Goal: Find specific page/section: Find specific page/section

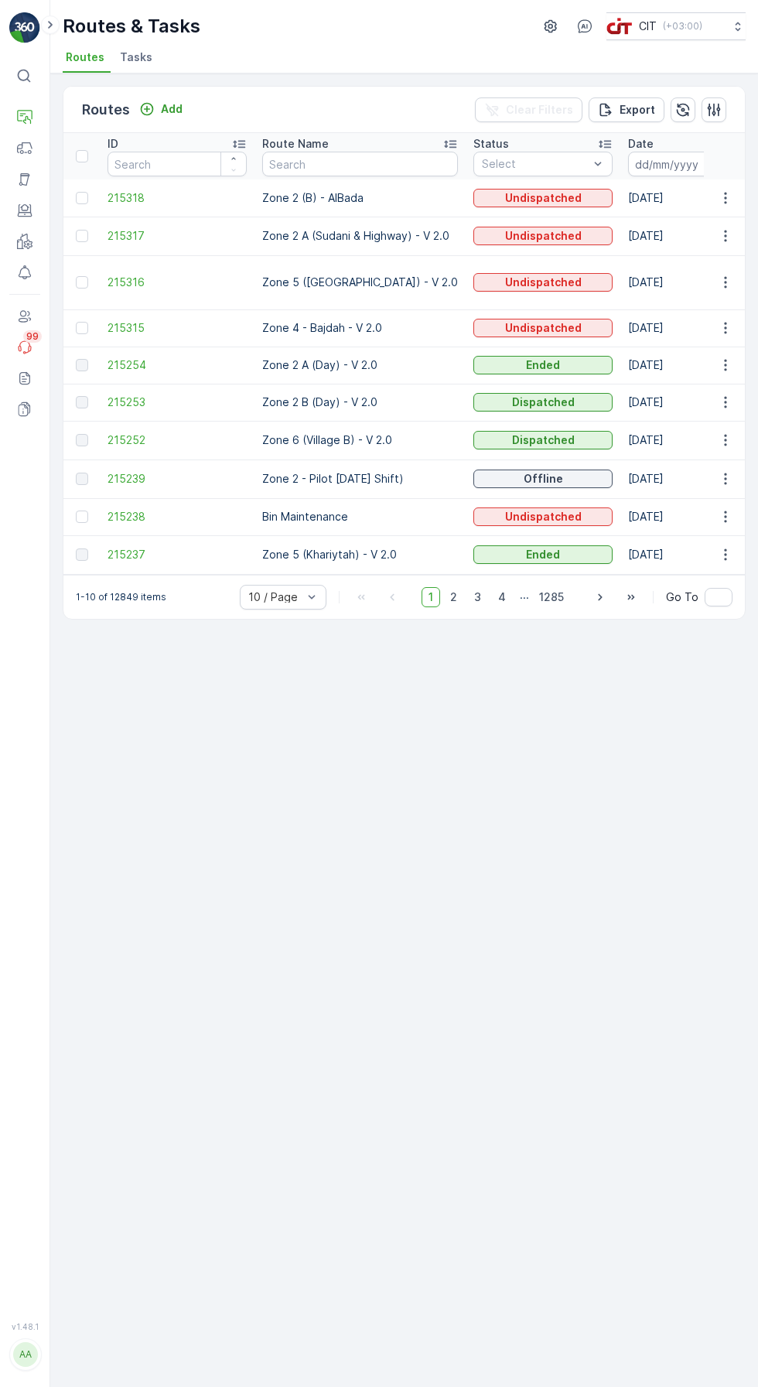
click at [709, 102] on icon "button" at bounding box center [713, 109] width 15 height 15
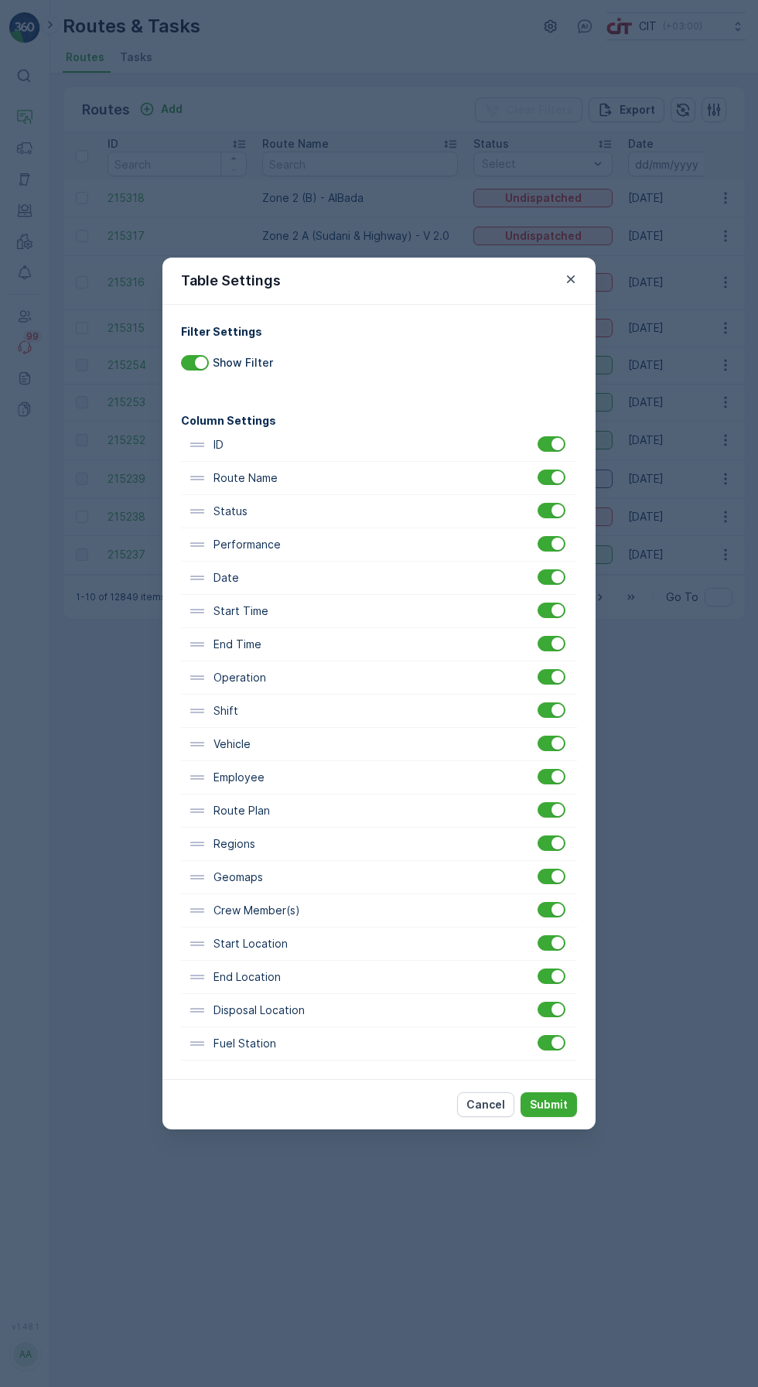
click at [547, 1099] on p "Submit" at bounding box center [549, 1104] width 38 height 15
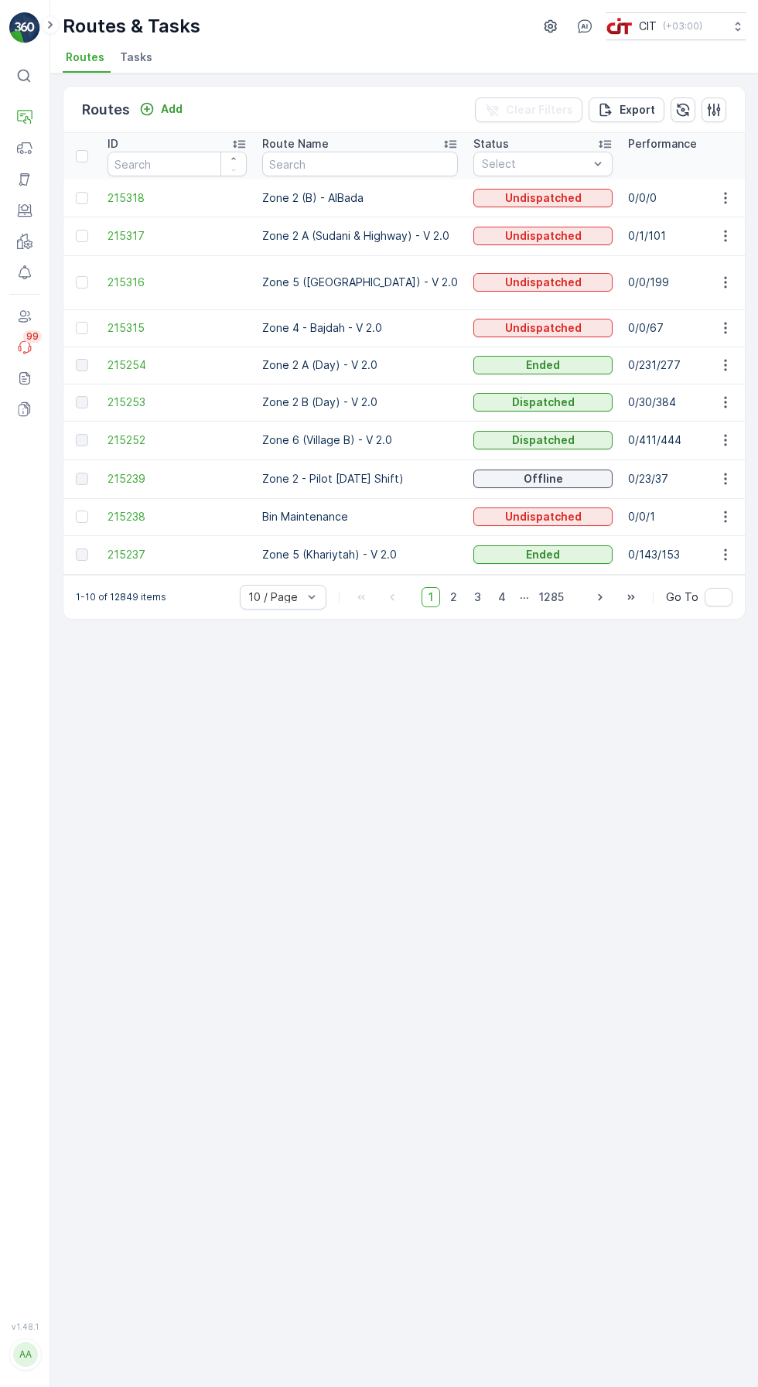
click at [317, 166] on input "text" at bounding box center [360, 164] width 196 height 25
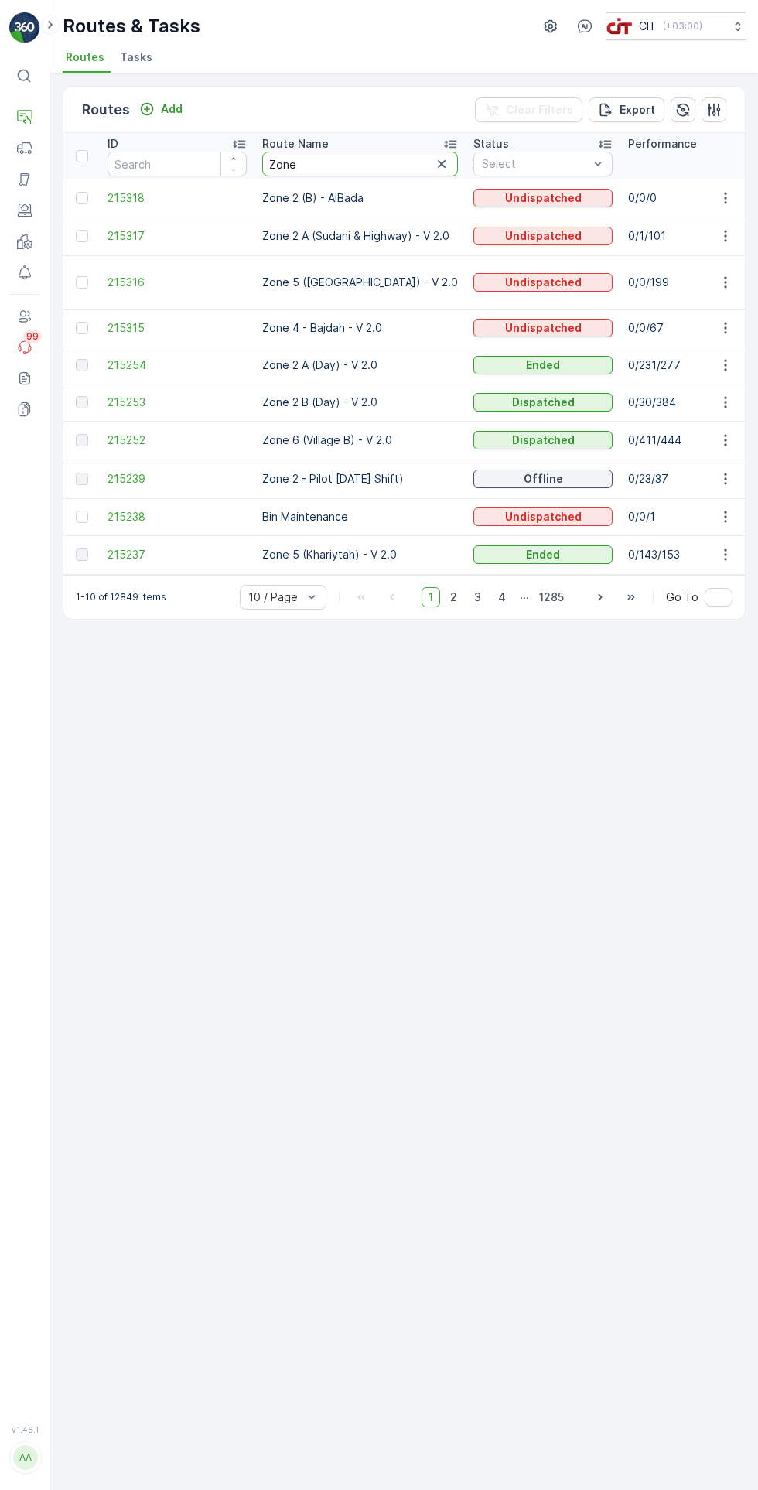
type input "Zone 2"
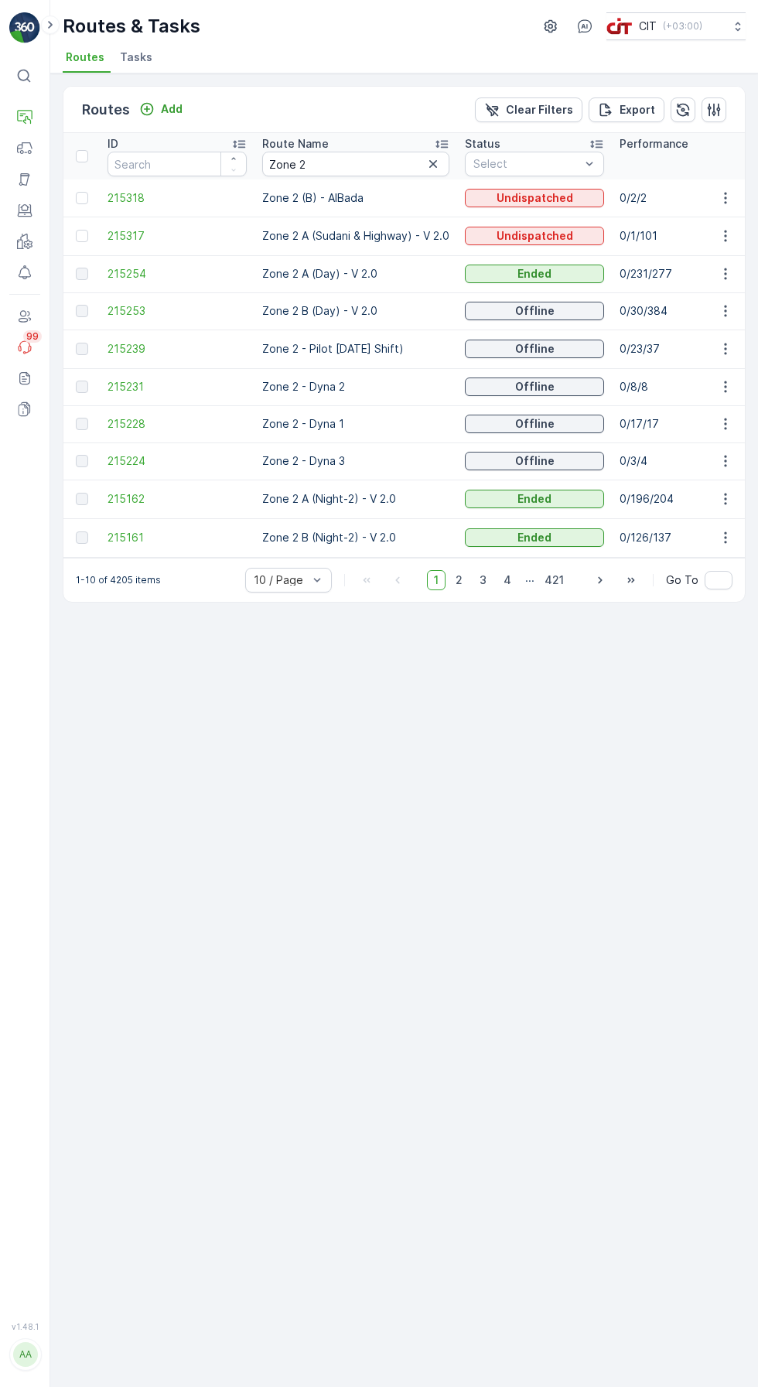
click at [364, 143] on div "Route Name" at bounding box center [355, 143] width 187 height 15
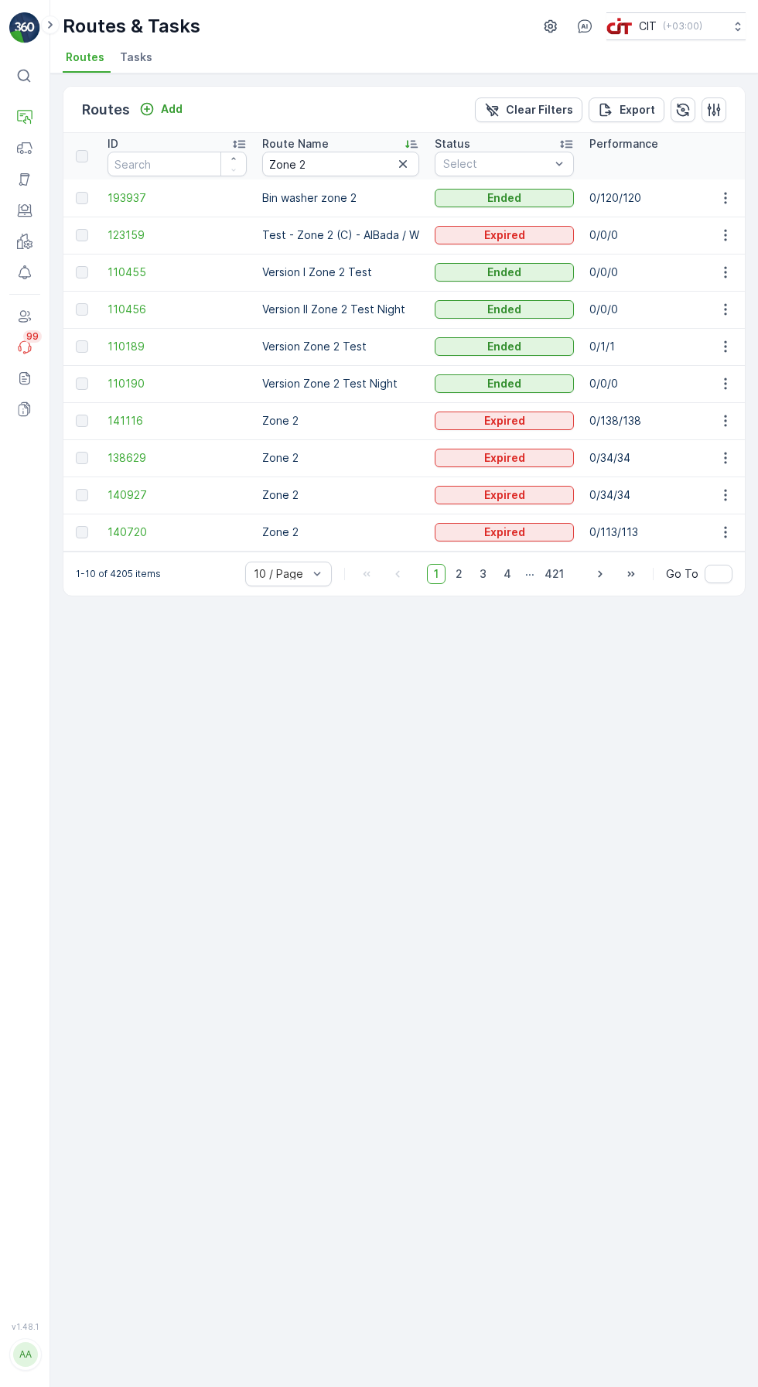
click at [351, 140] on div "Route Name" at bounding box center [340, 143] width 157 height 15
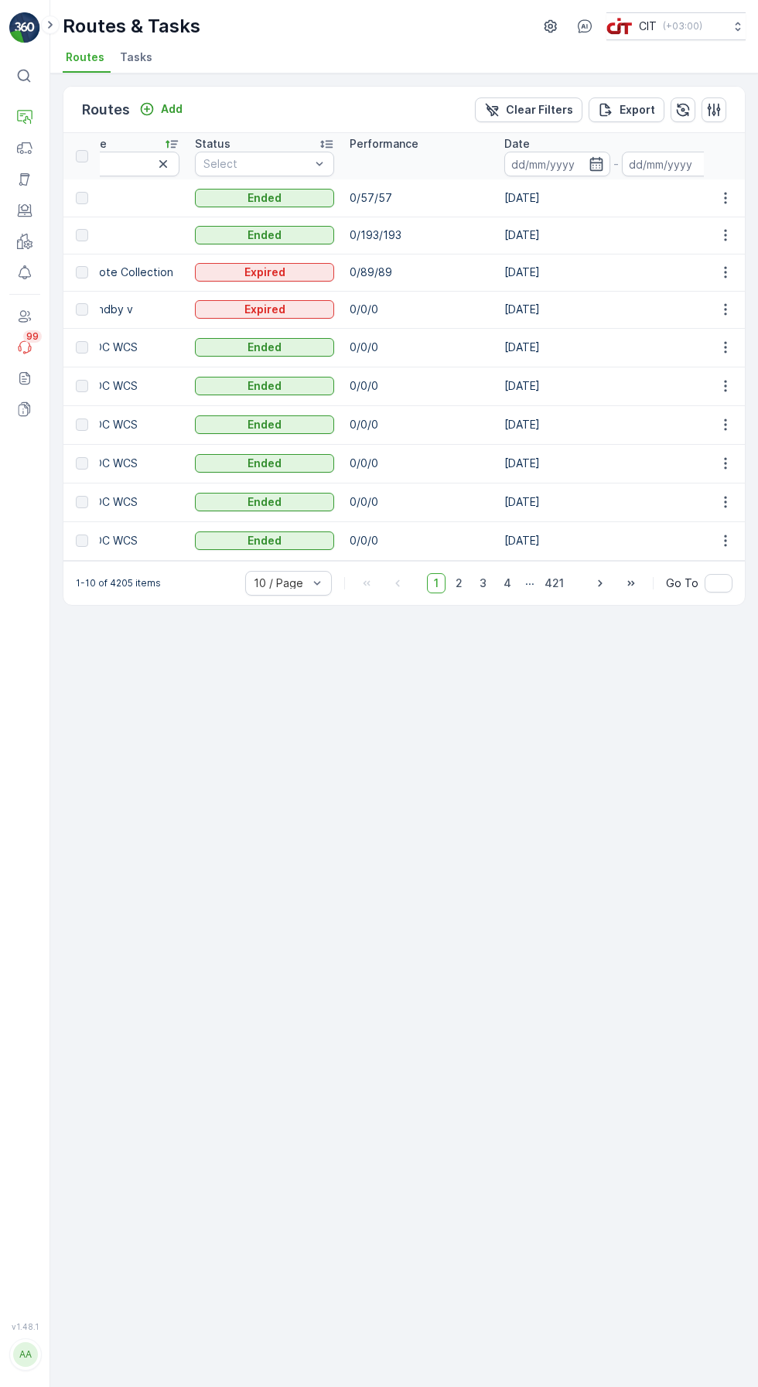
scroll to position [0, 219]
click at [542, 168] on input at bounding box center [561, 164] width 106 height 25
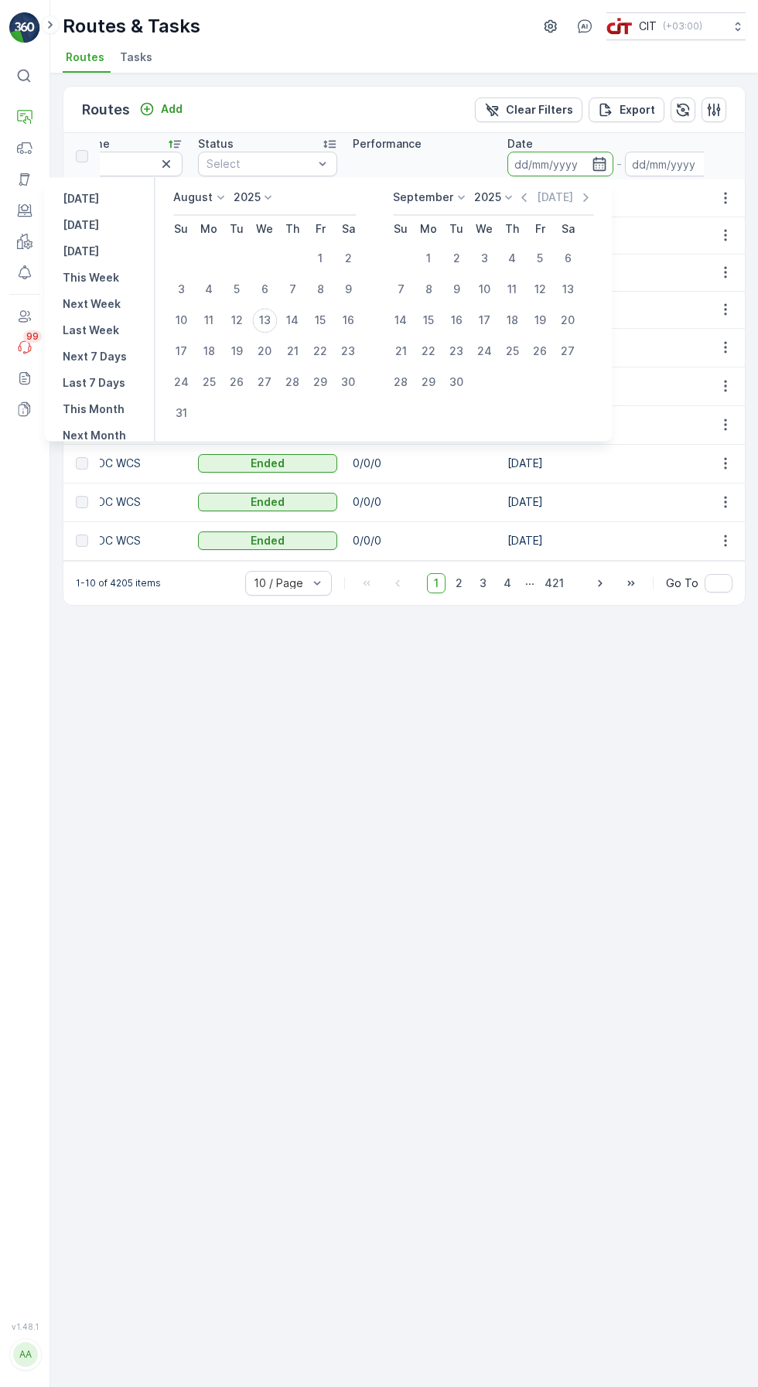
click at [277, 322] on div "13" at bounding box center [264, 320] width 25 height 25
type input "[DATE]"
click at [467, 927] on div "Routes Add Clear Filters Export ID Route Name Zone 2 Status Select Performance …" at bounding box center [404, 730] width 708 height 1314
type input "[DATE]"
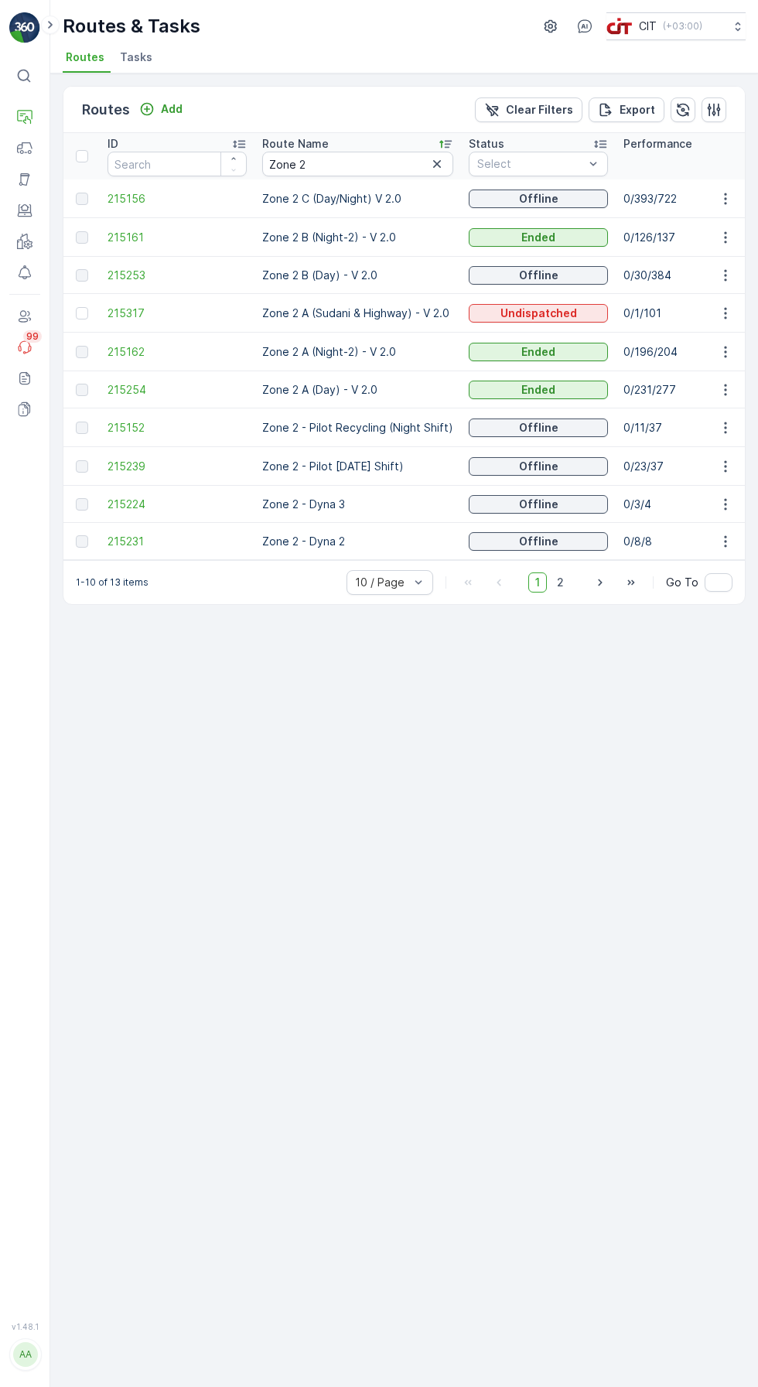
click at [343, 167] on input "Zone 2" at bounding box center [357, 164] width 191 height 25
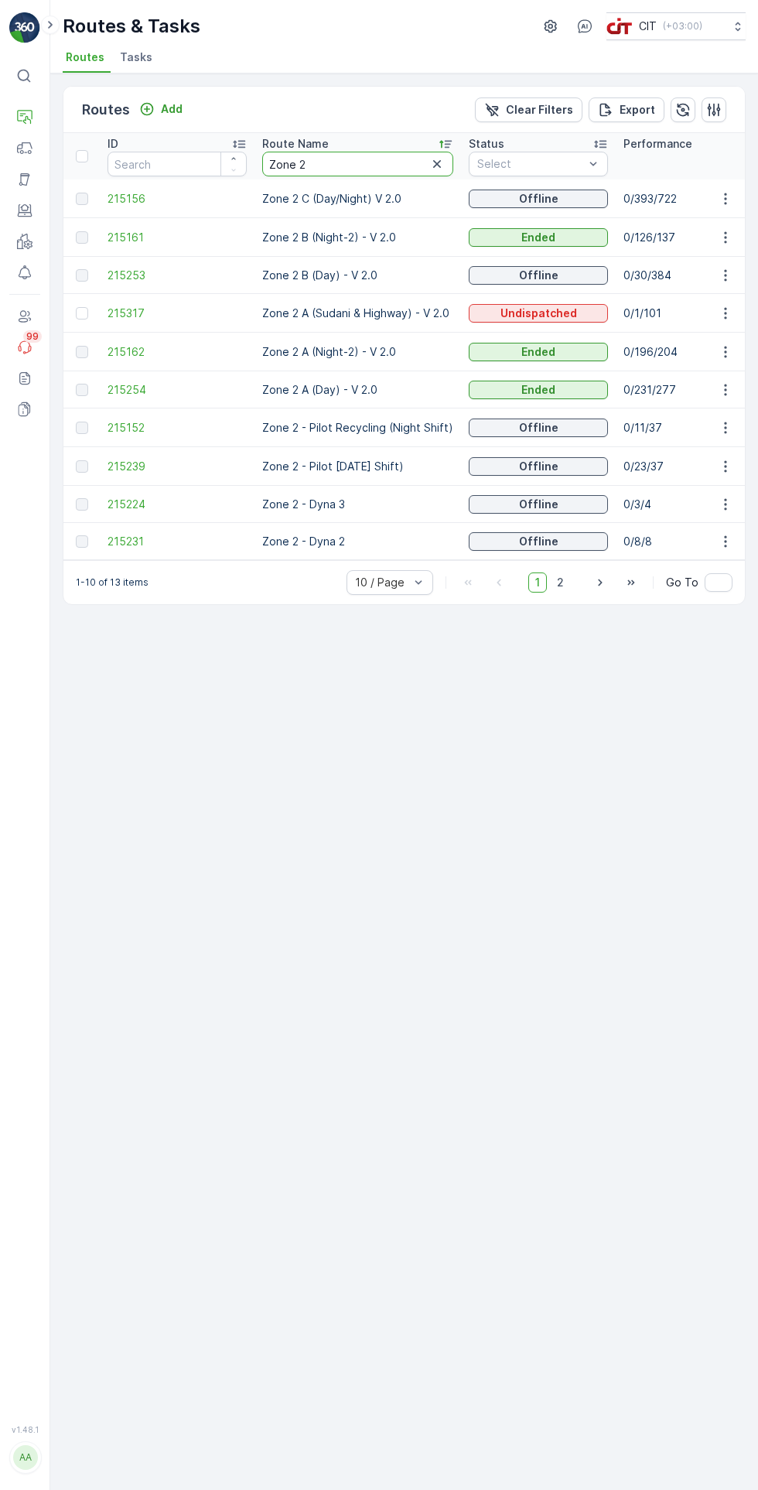
type input "Zone 2 B"
